Goal: Task Accomplishment & Management: Manage account settings

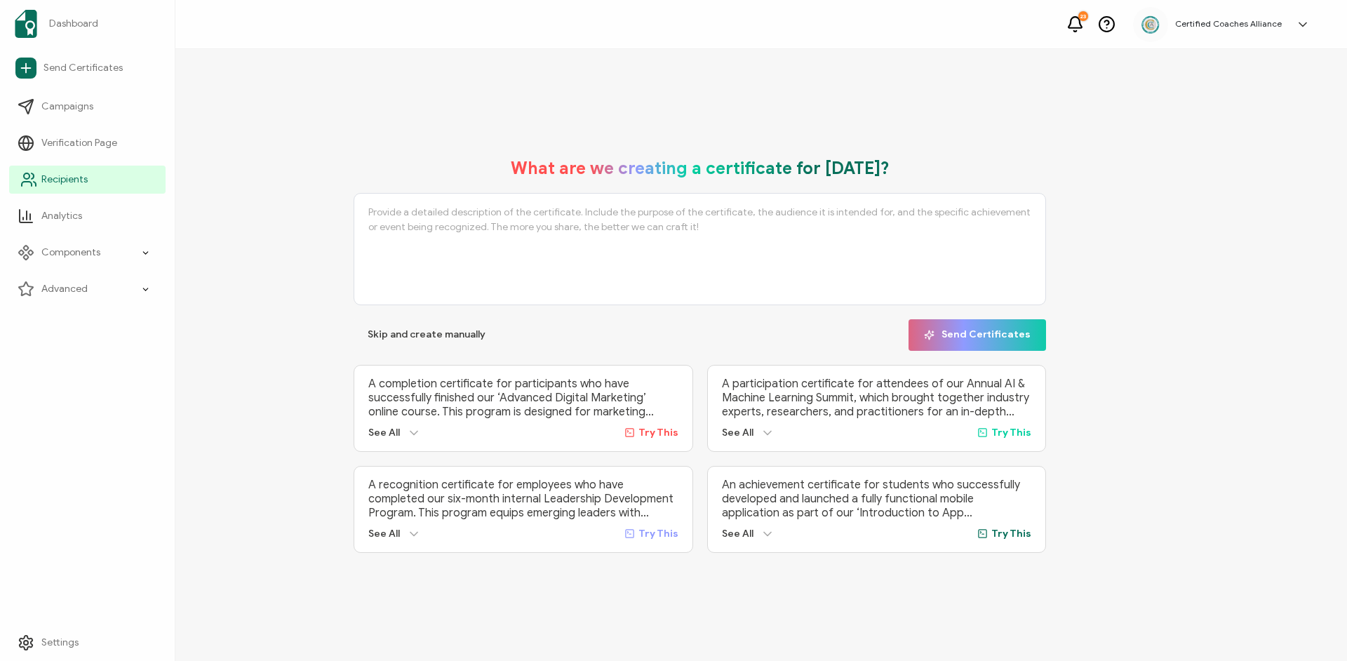
click at [58, 184] on span "Recipients" at bounding box center [64, 180] width 46 height 14
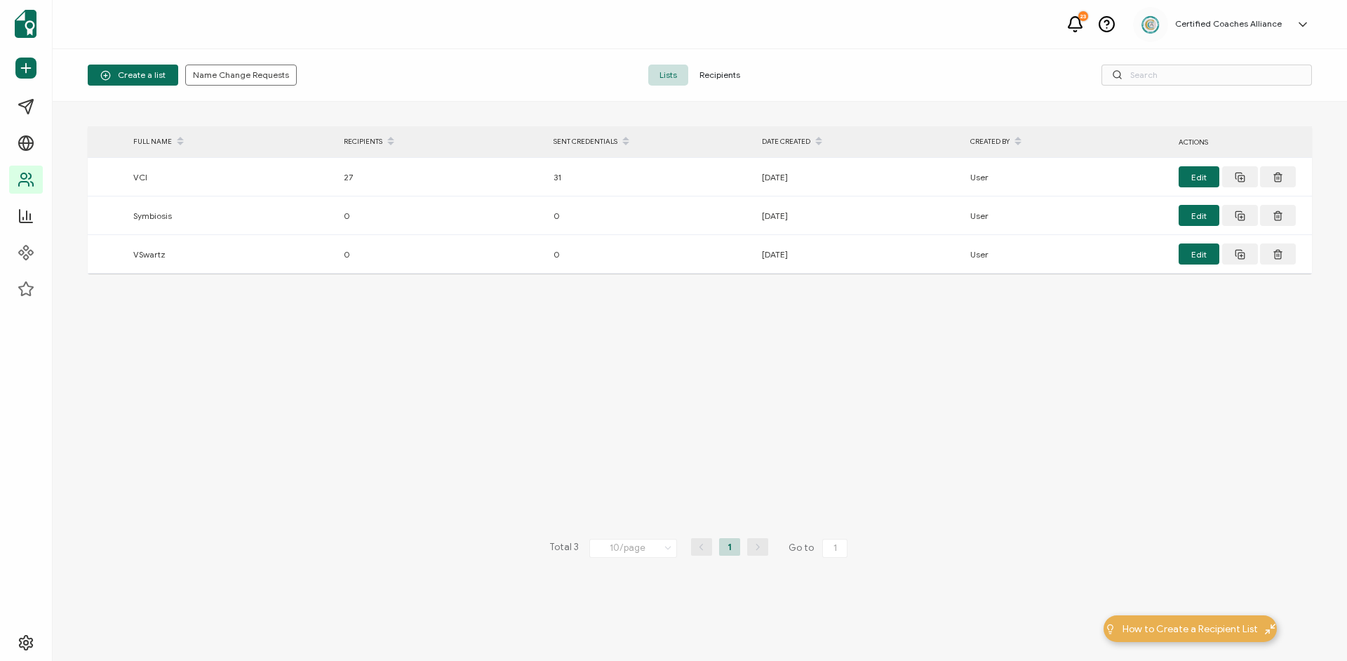
drag, startPoint x: 733, startPoint y: 76, endPoint x: 750, endPoint y: 75, distance: 16.9
click at [733, 76] on span "Recipients" at bounding box center [719, 75] width 63 height 21
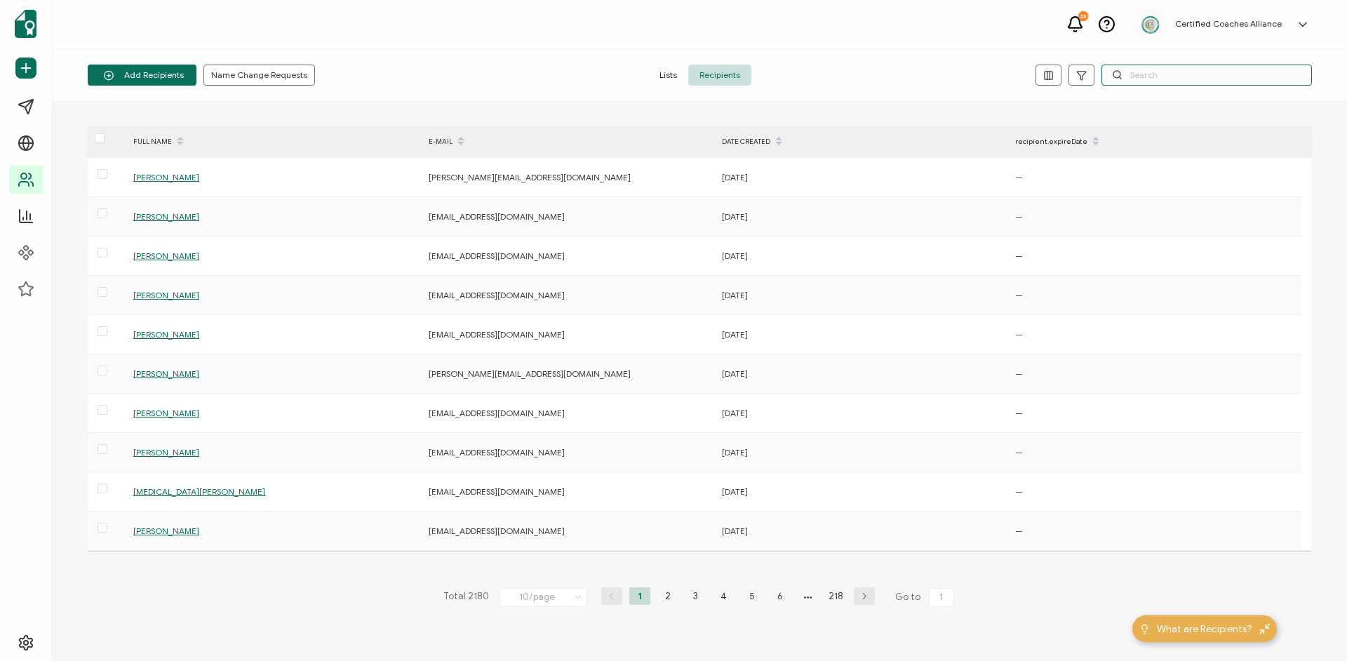
click at [1198, 78] on input "text" at bounding box center [1207, 75] width 211 height 21
paste input "[EMAIL_ADDRESS][DOMAIN_NAME]"
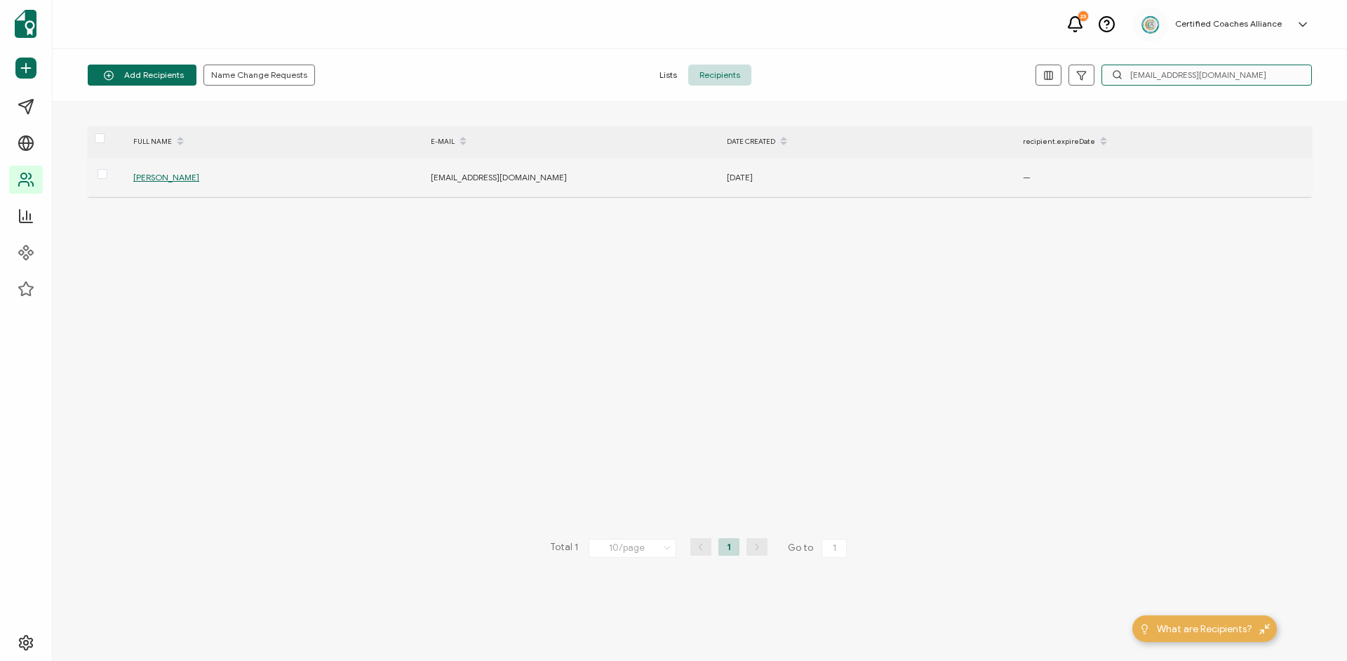
type input "[EMAIL_ADDRESS][DOMAIN_NAME]"
click at [166, 173] on span "[PERSON_NAME]" at bounding box center [166, 177] width 66 height 11
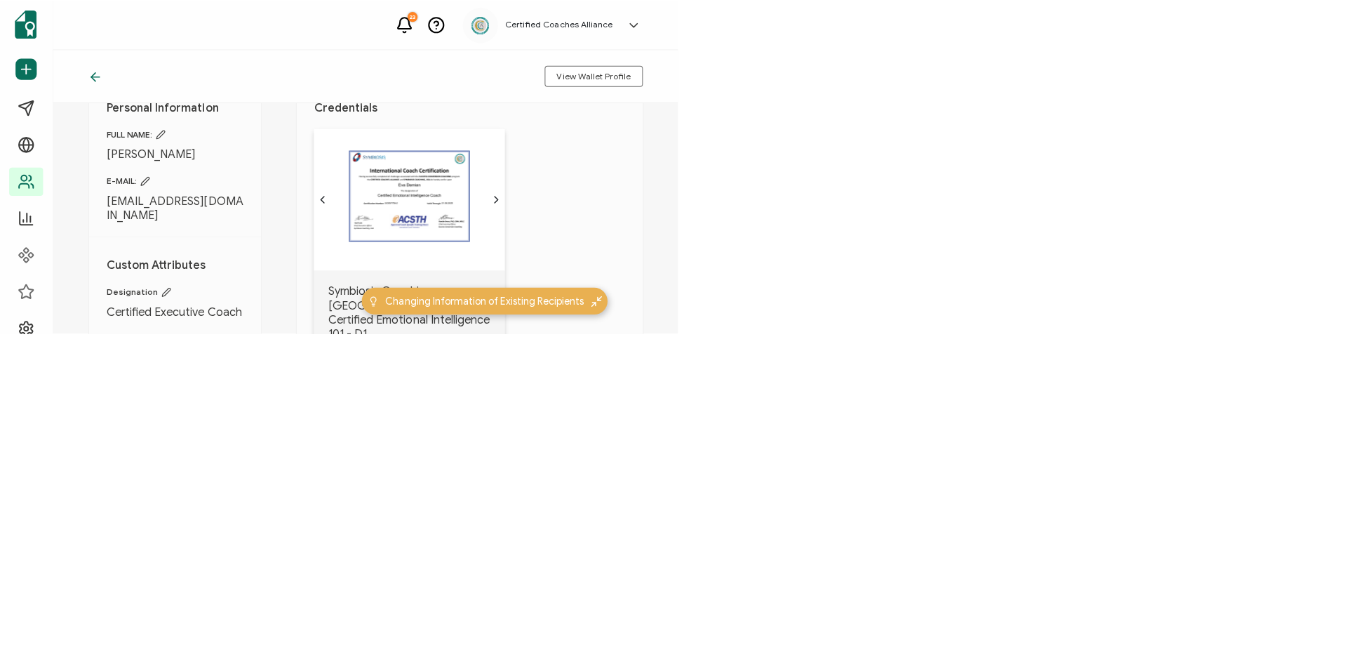
scroll to position [55, 0]
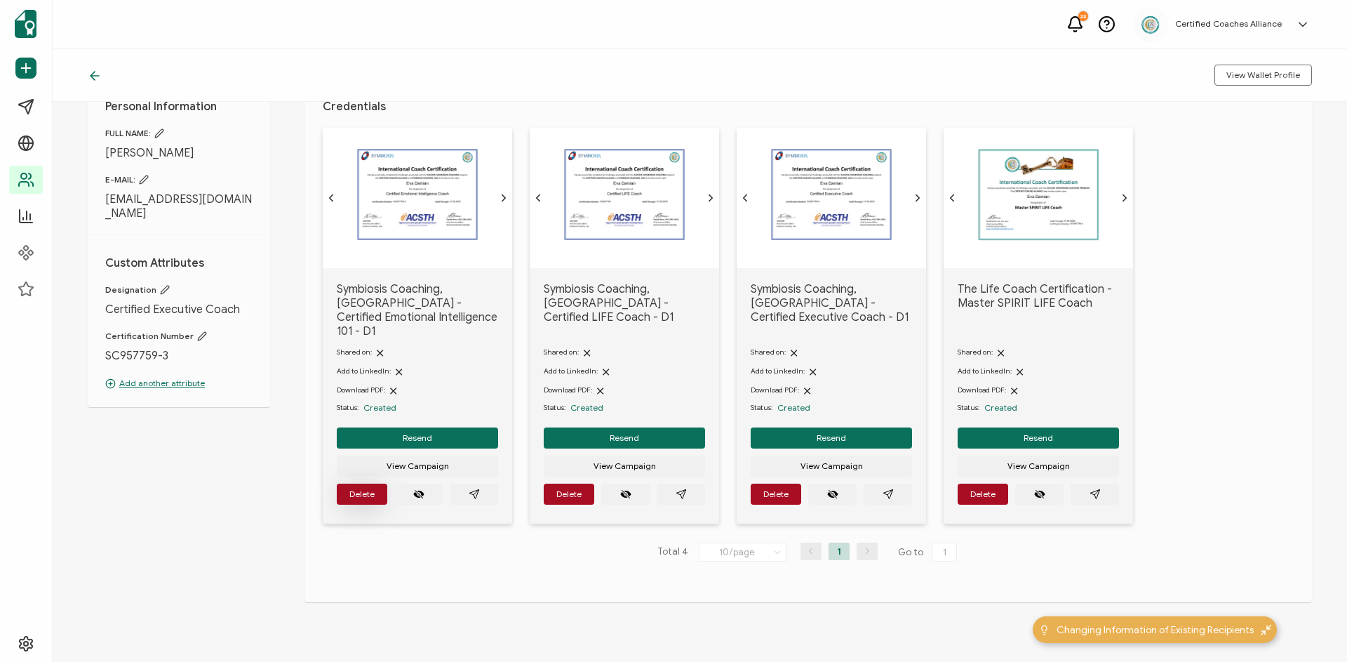
click at [356, 490] on span "Delete" at bounding box center [361, 494] width 25 height 8
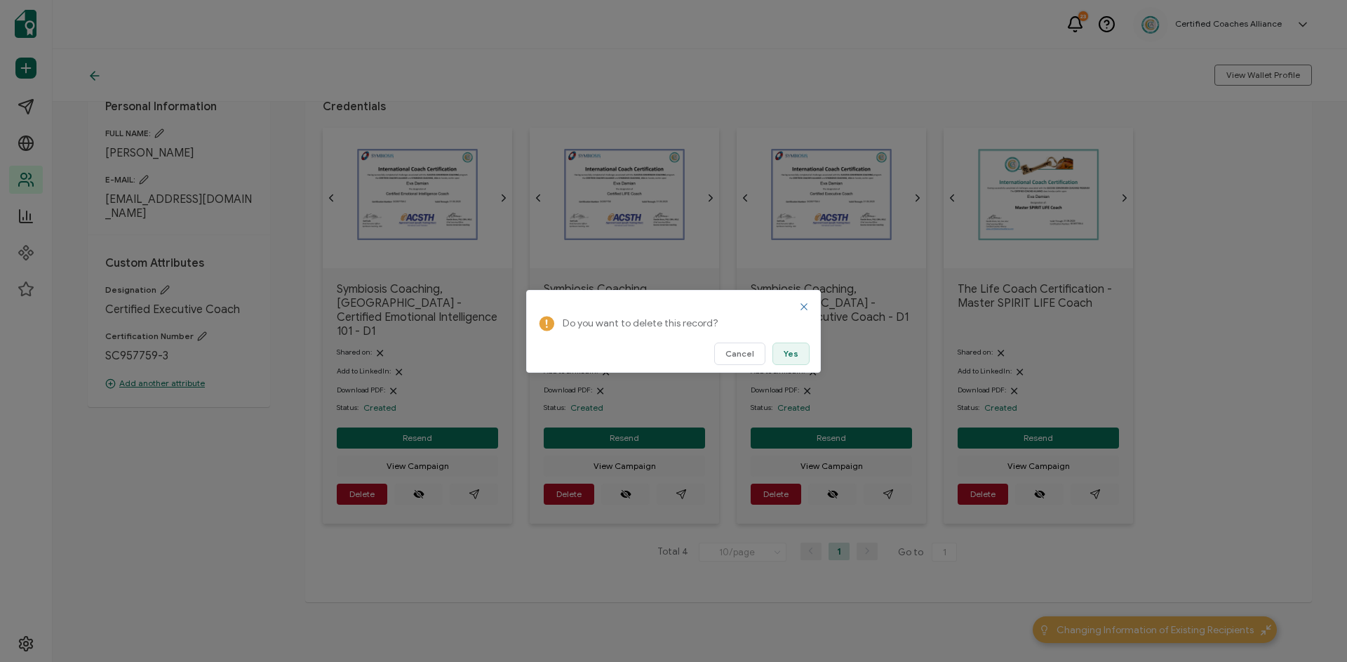
click at [789, 358] on span "Yes" at bounding box center [791, 353] width 15 height 8
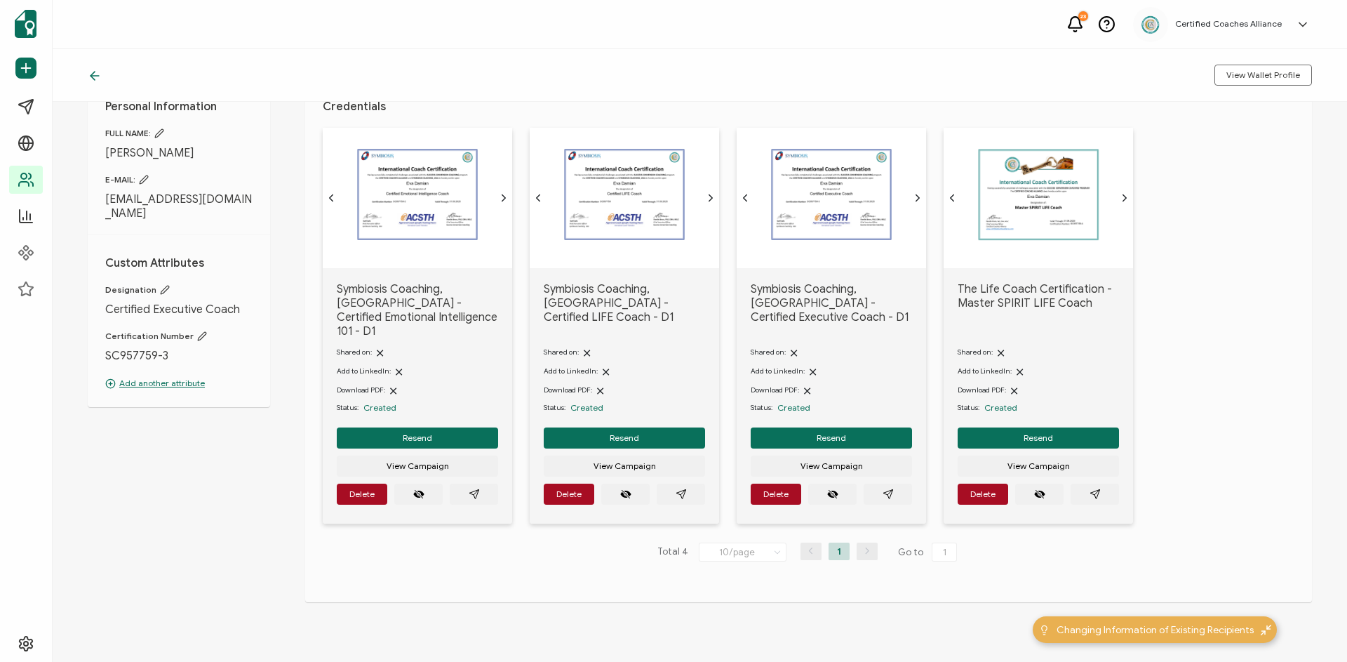
scroll to position [0, 0]
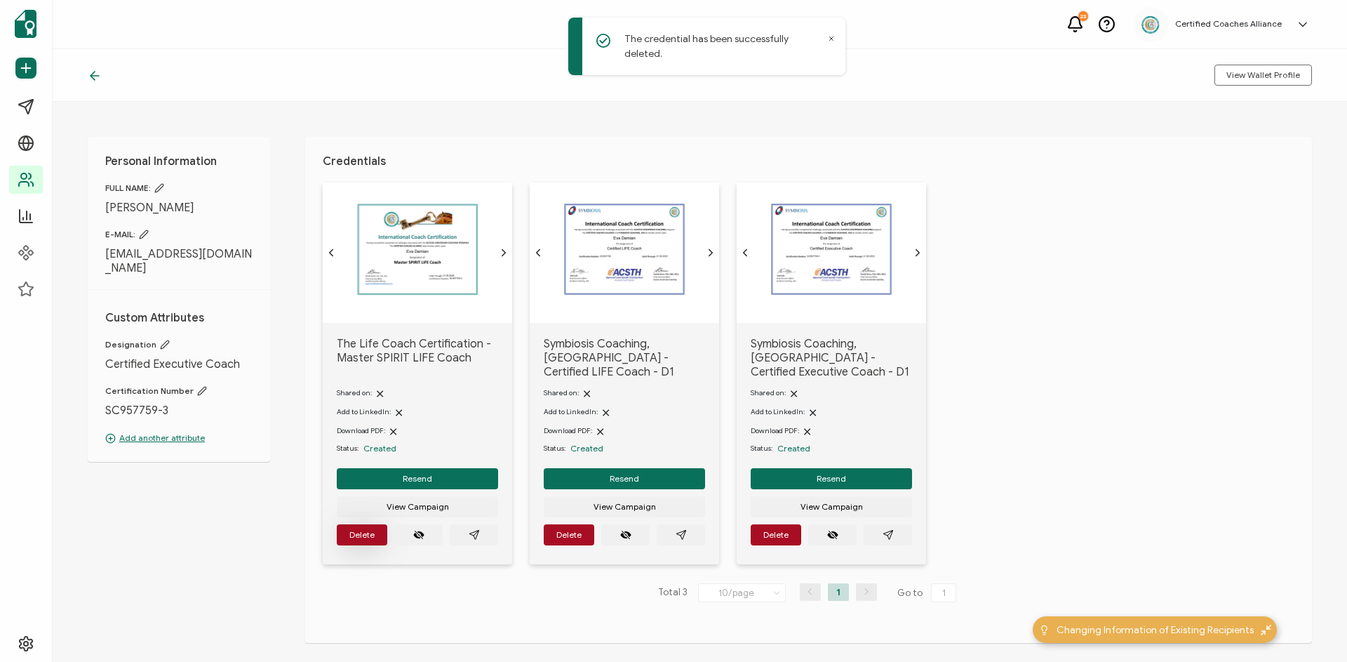
click at [363, 530] on span "Delete" at bounding box center [361, 534] width 25 height 8
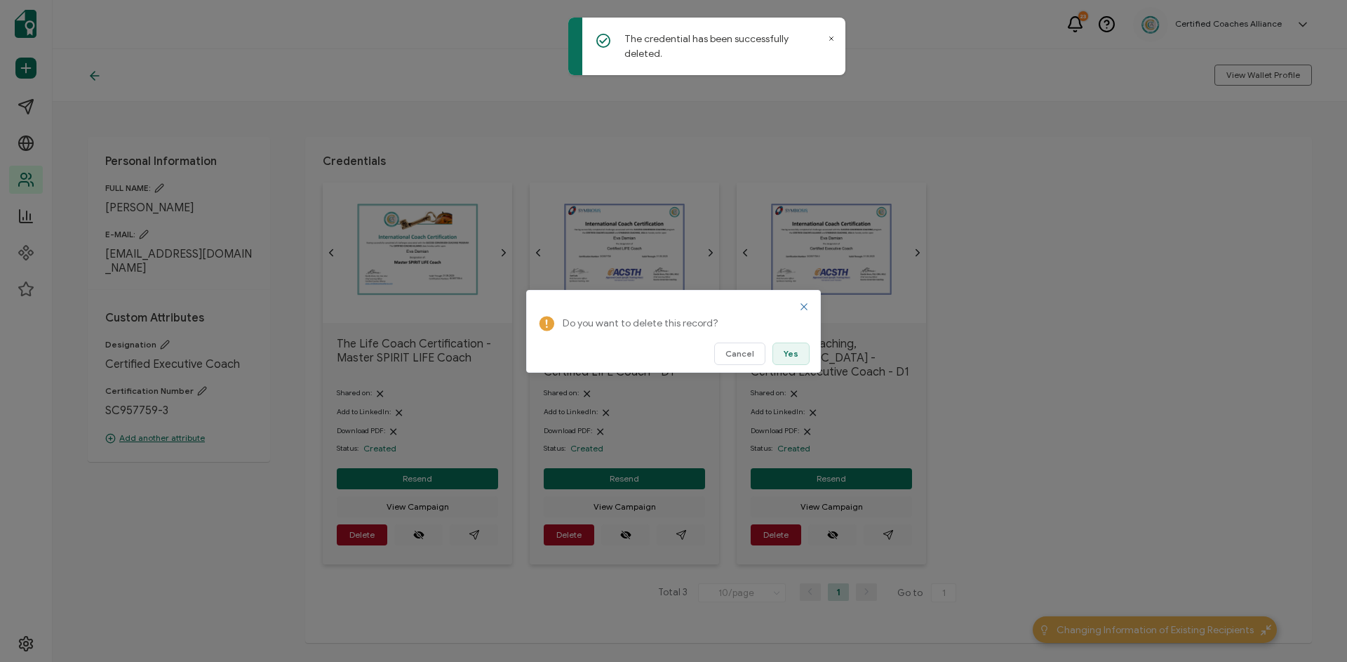
click at [793, 362] on button "Yes" at bounding box center [791, 353] width 37 height 22
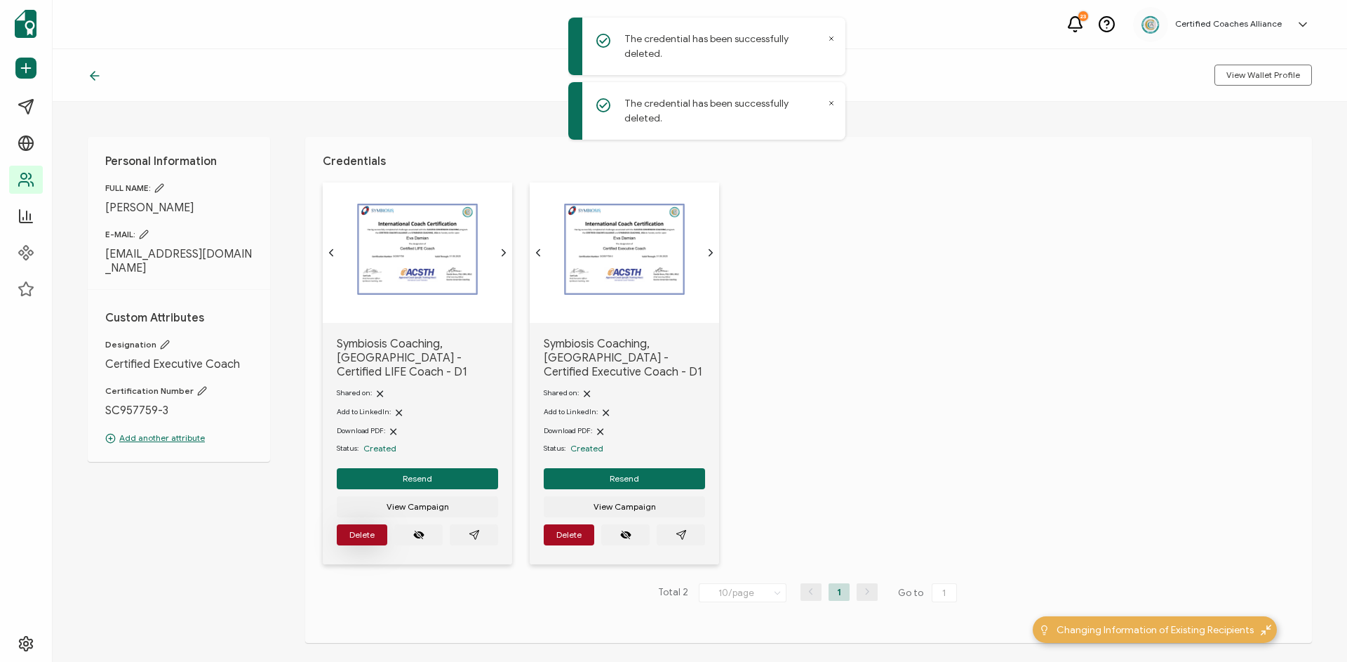
click at [378, 527] on button "Delete" at bounding box center [362, 534] width 51 height 21
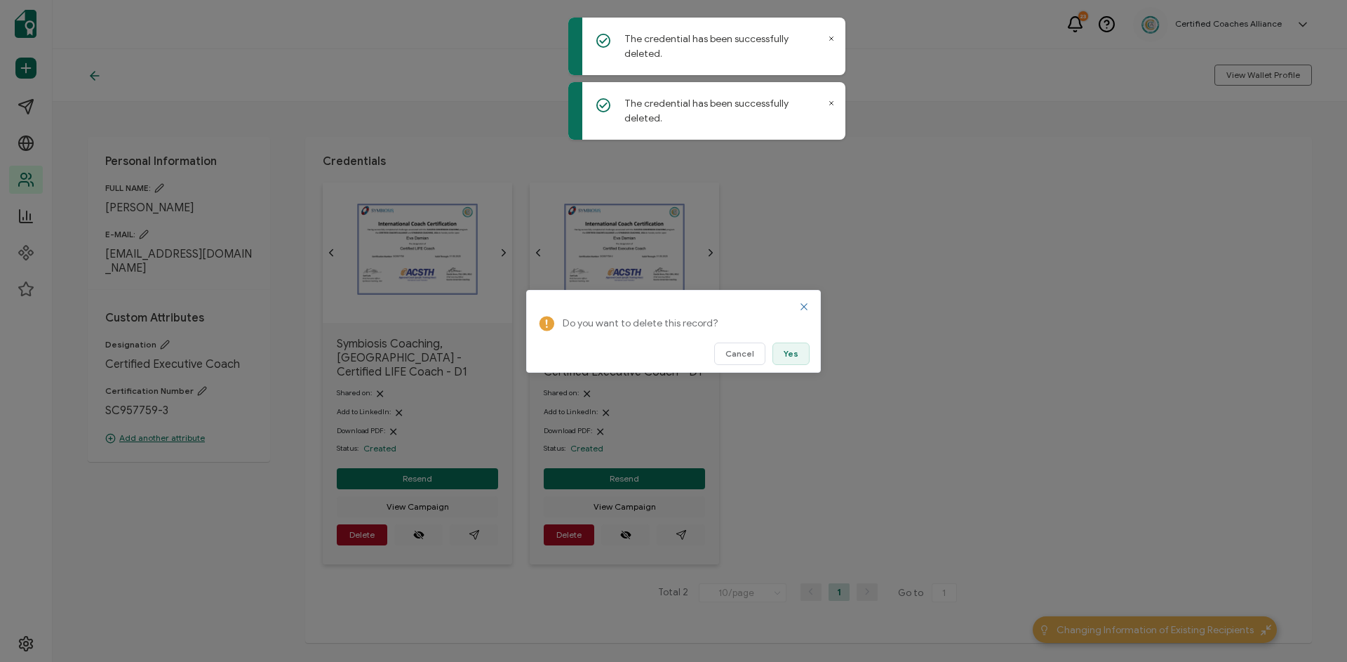
click at [798, 354] on span "Yes" at bounding box center [791, 353] width 15 height 8
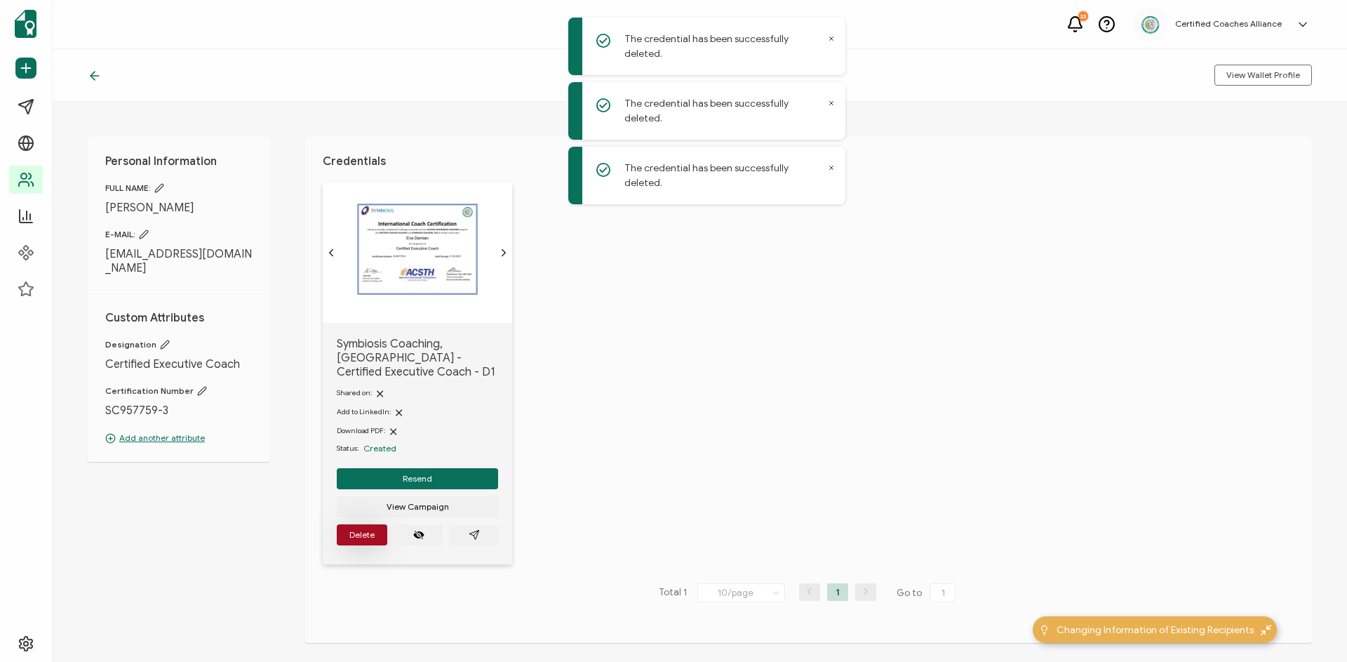
click at [352, 530] on span "Delete" at bounding box center [361, 534] width 25 height 8
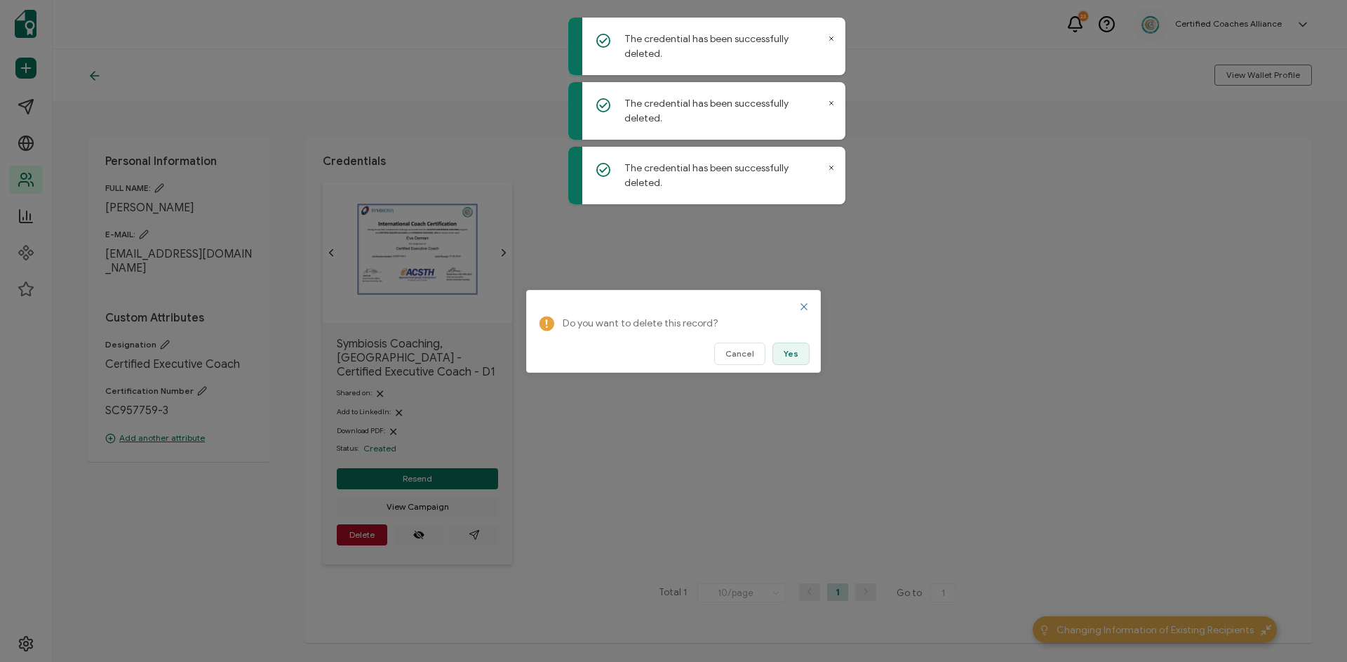
click at [795, 354] on span "Yes" at bounding box center [791, 353] width 15 height 8
